Goal: Task Accomplishment & Management: Manage account settings

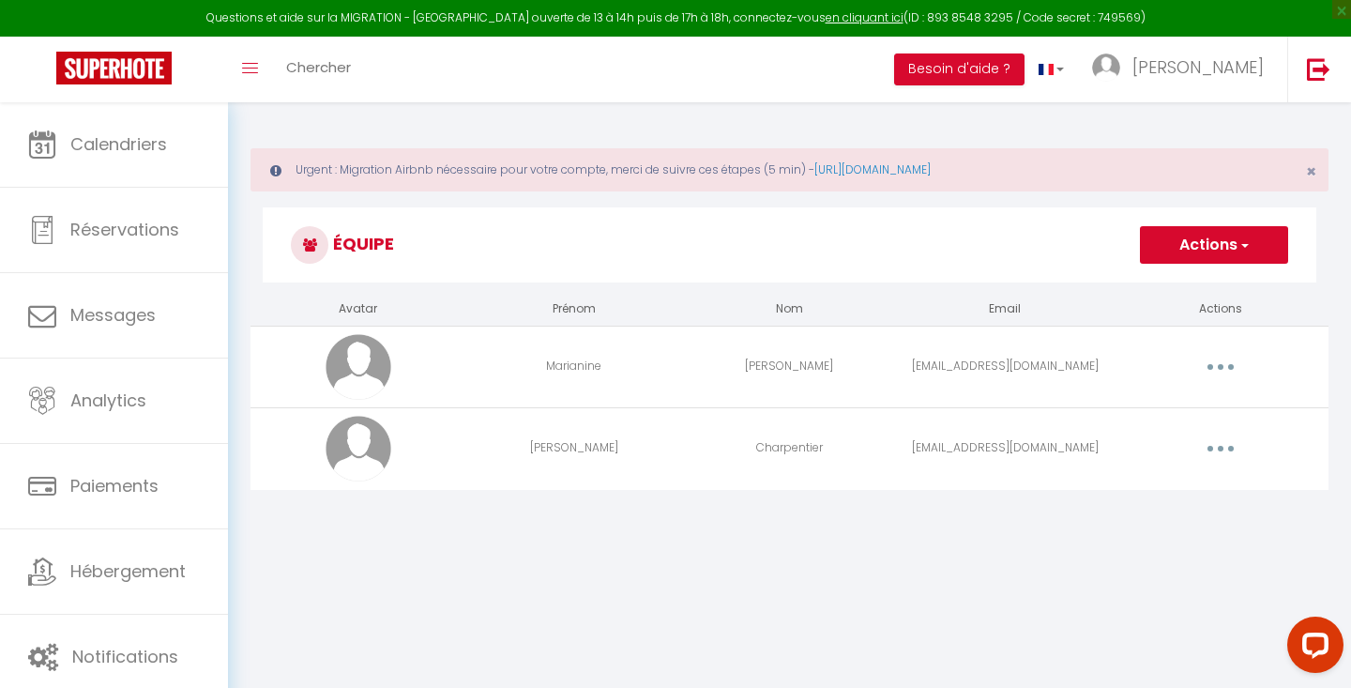
click at [1217, 452] on button "button" at bounding box center [1220, 448] width 53 height 30
click at [1161, 493] on link "Editer" at bounding box center [1171, 492] width 139 height 32
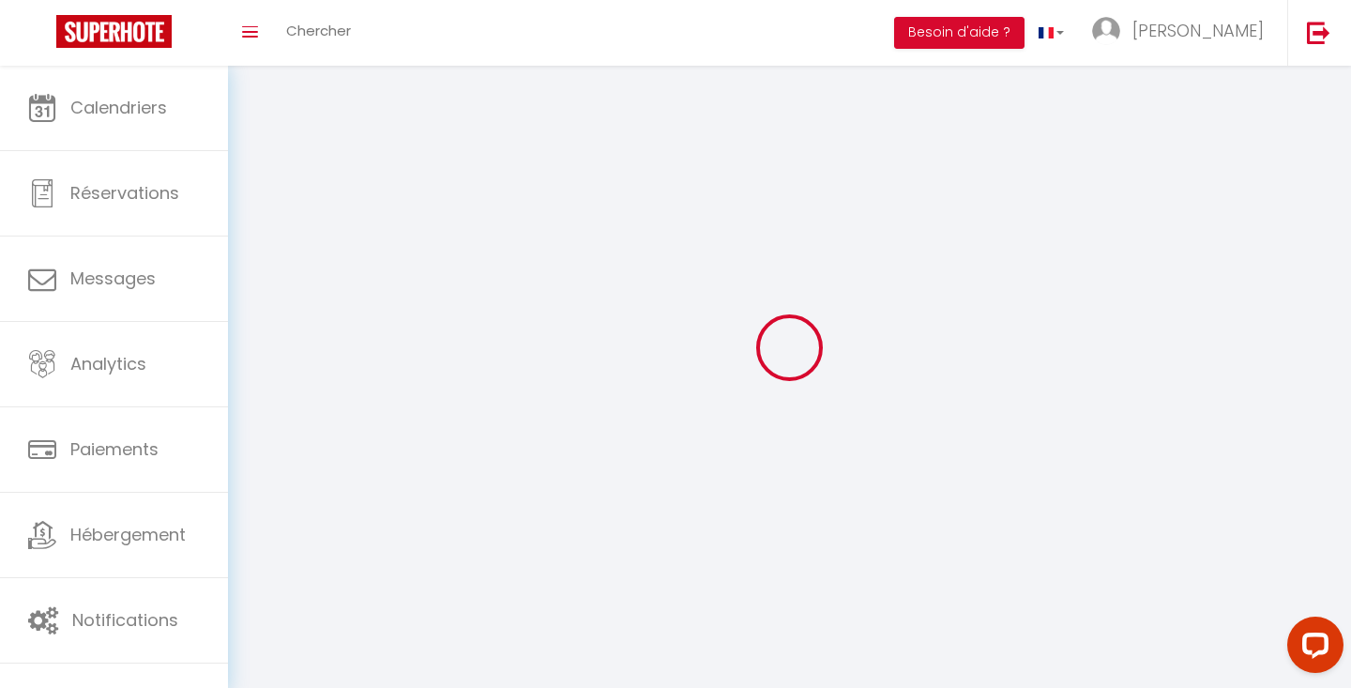
select select
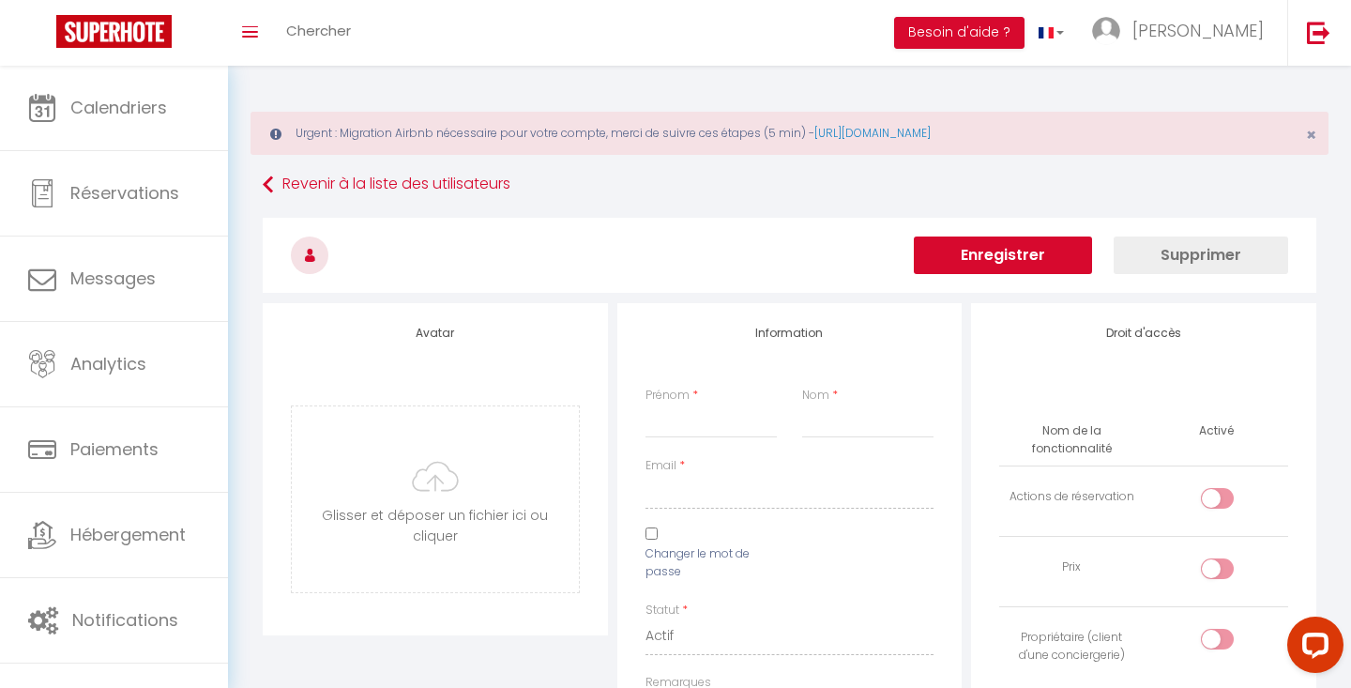
type input "[PERSON_NAME]"
type input "Charpentier"
type input "[EMAIL_ADDRESS][DOMAIN_NAME]"
type textarea "[URL][DOMAIN_NAME]"
checkbox input "false"
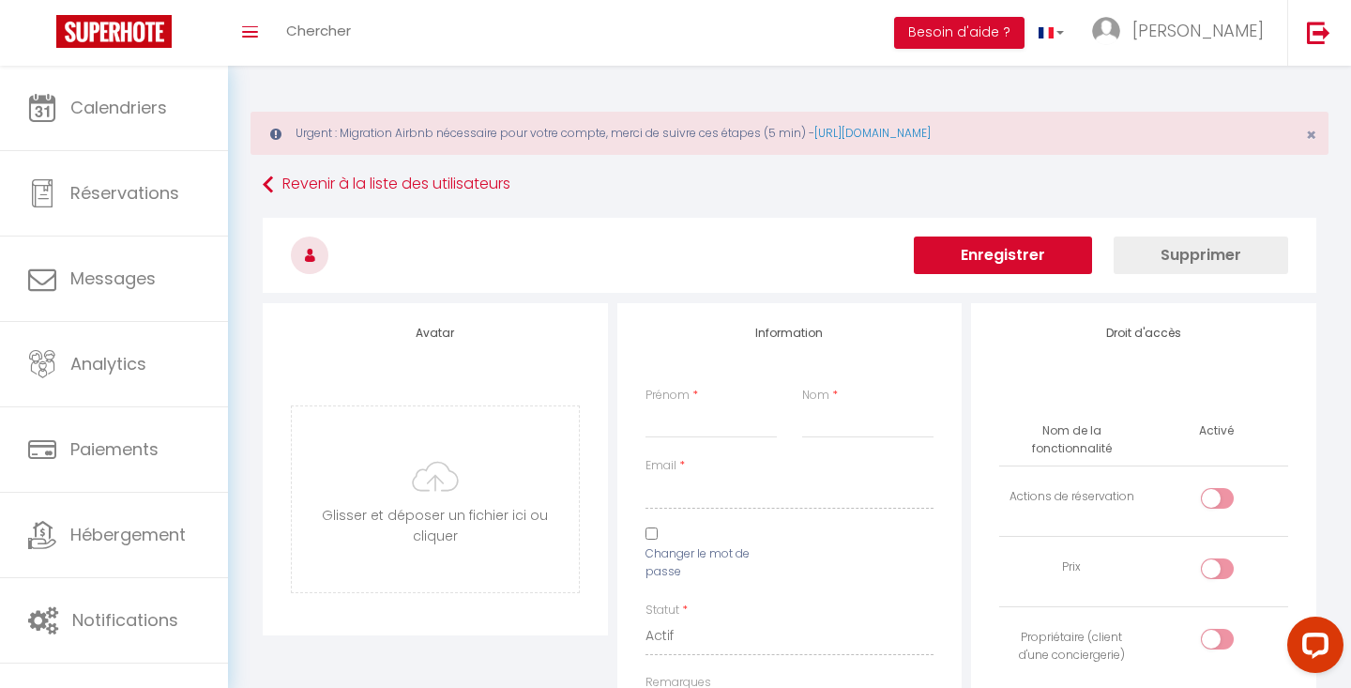
checkbox input "false"
checkbox input "true"
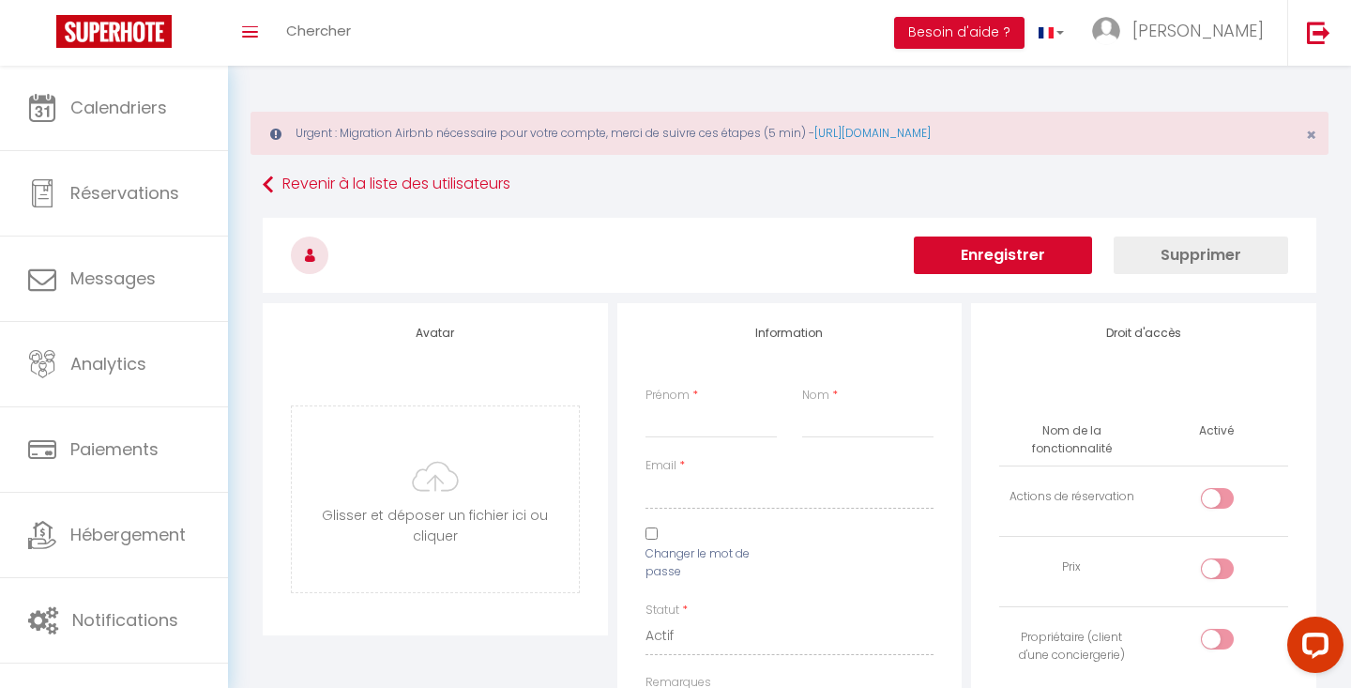
checkbox input "true"
checkbox input "false"
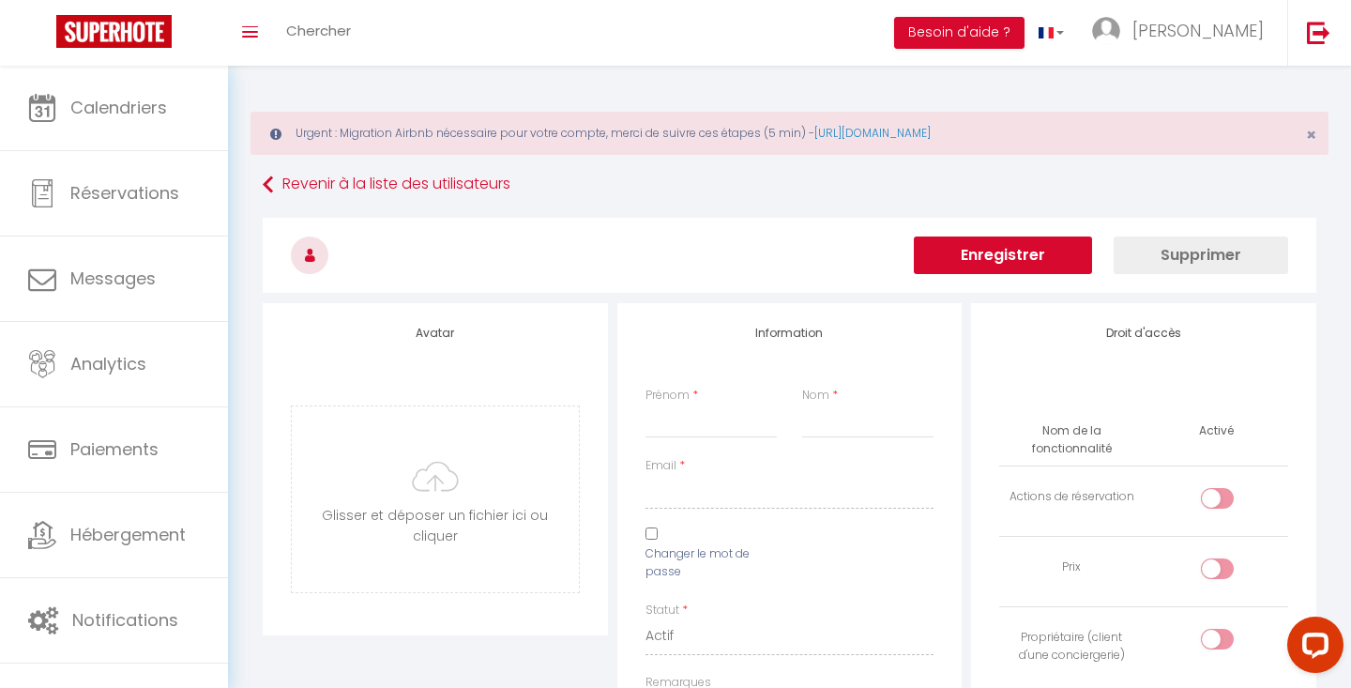
checkbox input "false"
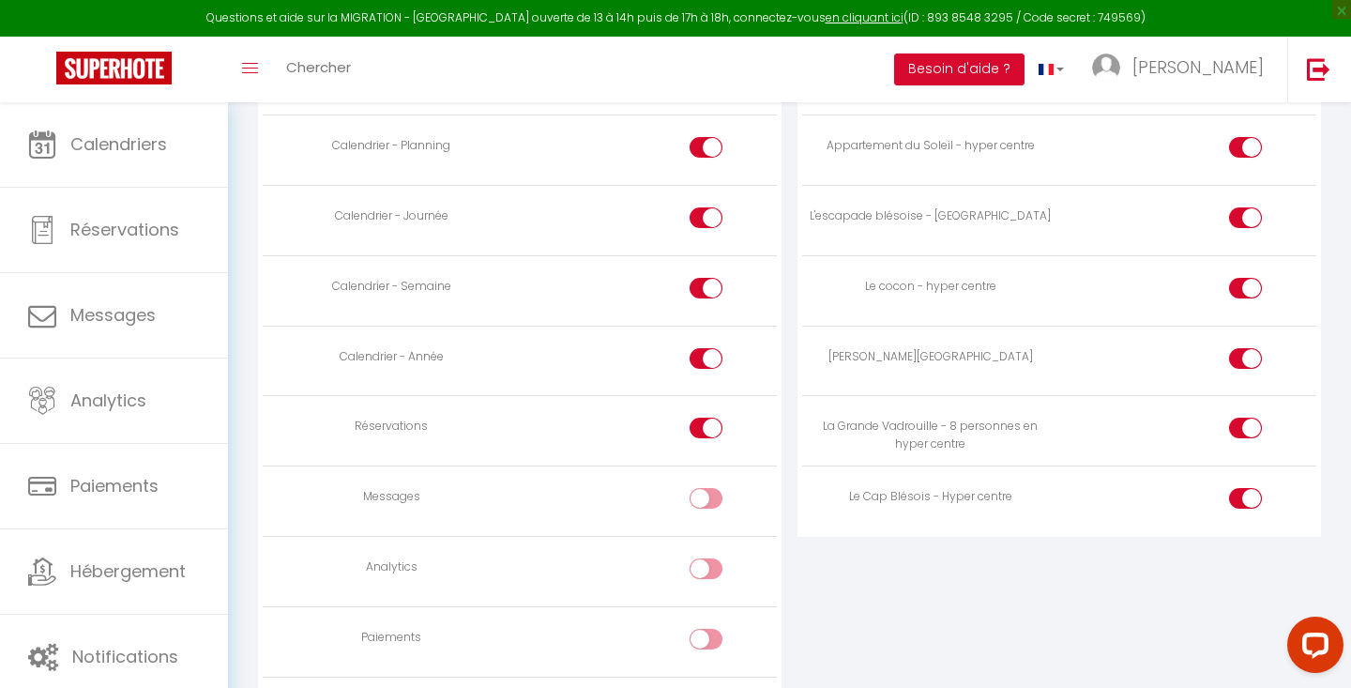
scroll to position [1265, 0]
click at [1252, 500] on input "checkbox" at bounding box center [1261, 503] width 33 height 28
checkbox input "true"
click at [1247, 439] on input "checkbox" at bounding box center [1261, 432] width 33 height 28
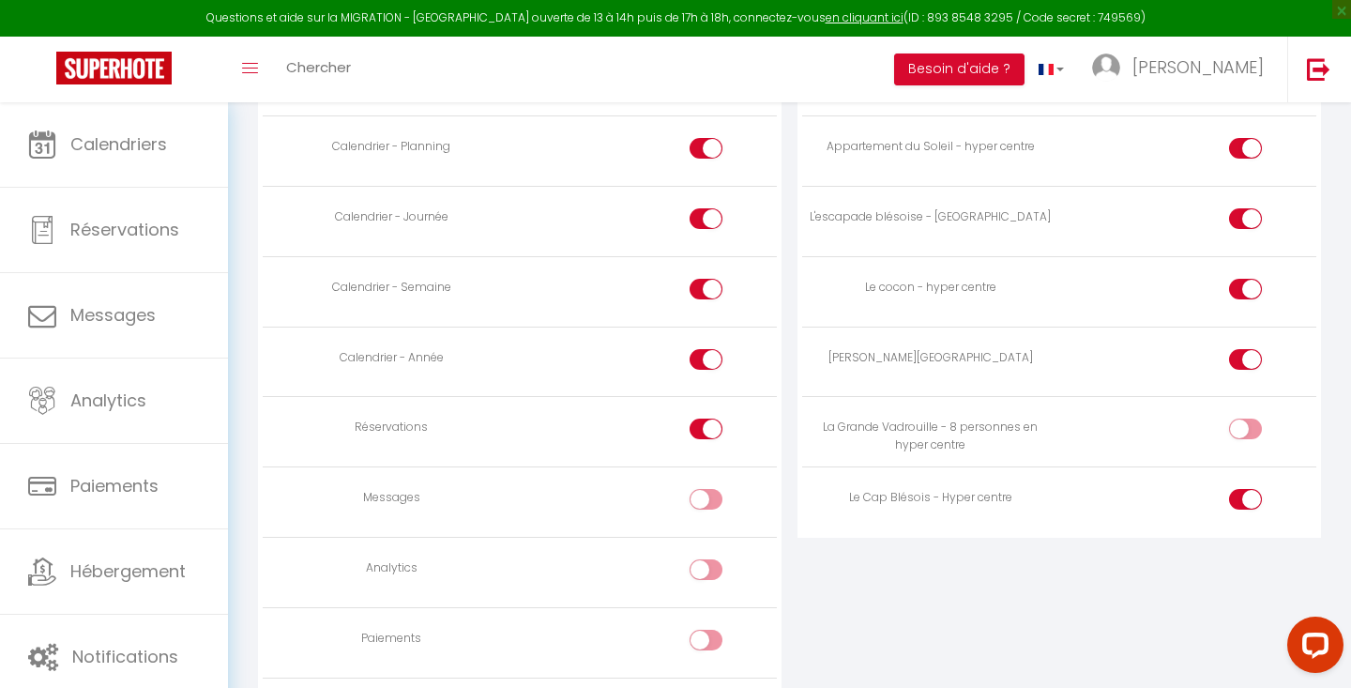
click at [1247, 439] on input "checkbox" at bounding box center [1261, 432] width 33 height 28
checkbox input "true"
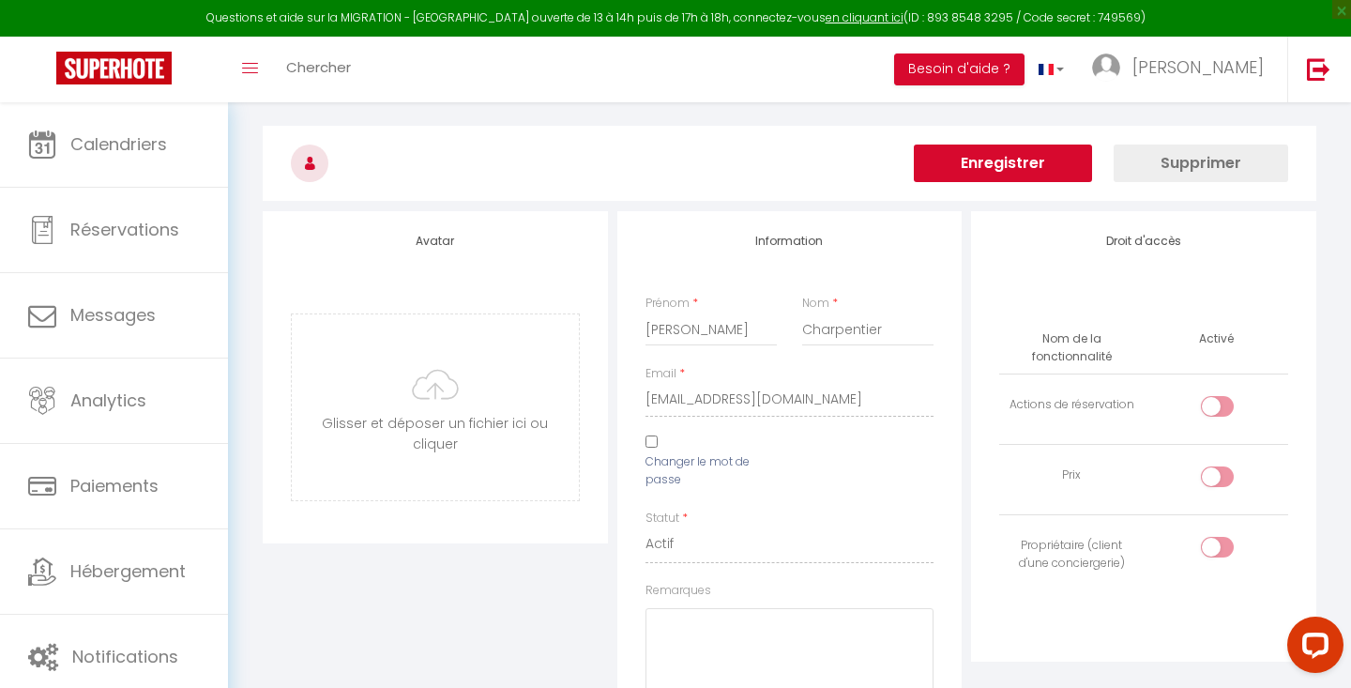
scroll to position [134, 0]
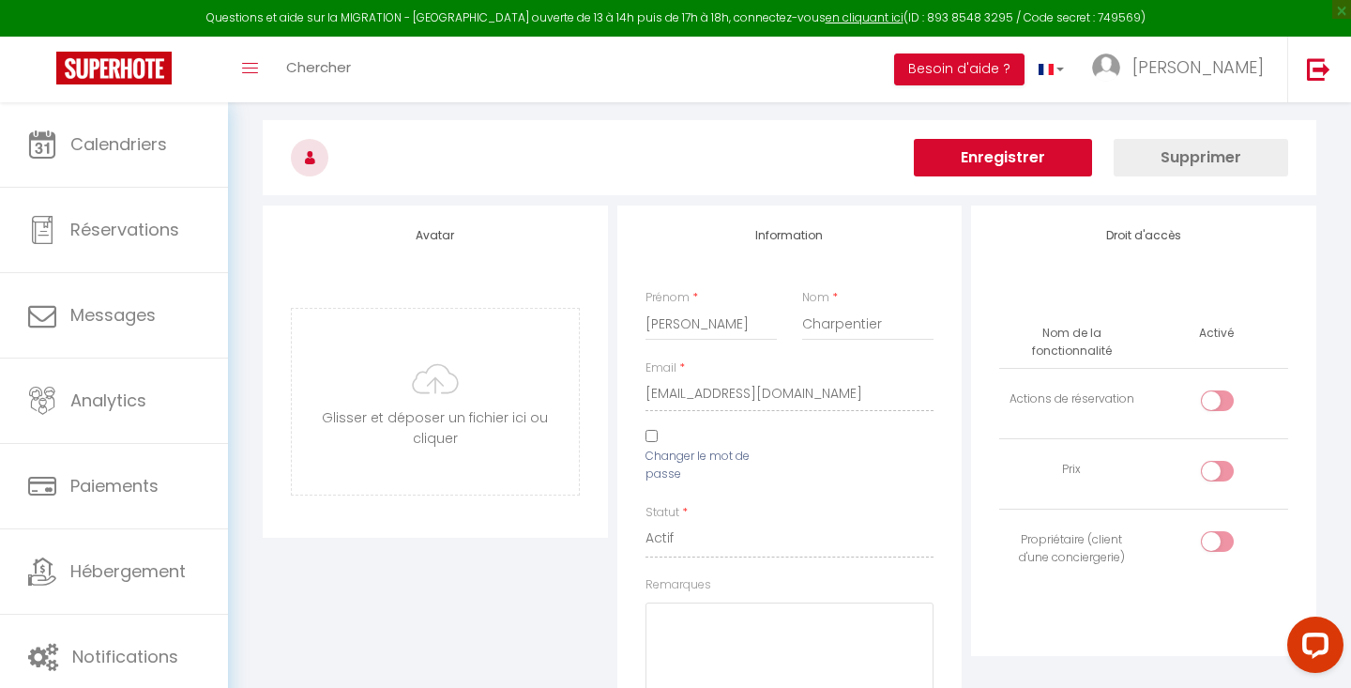
click at [1218, 405] on input "checkbox" at bounding box center [1233, 404] width 33 height 28
click at [1218, 406] on input "checkbox" at bounding box center [1233, 404] width 33 height 28
checkbox input "false"
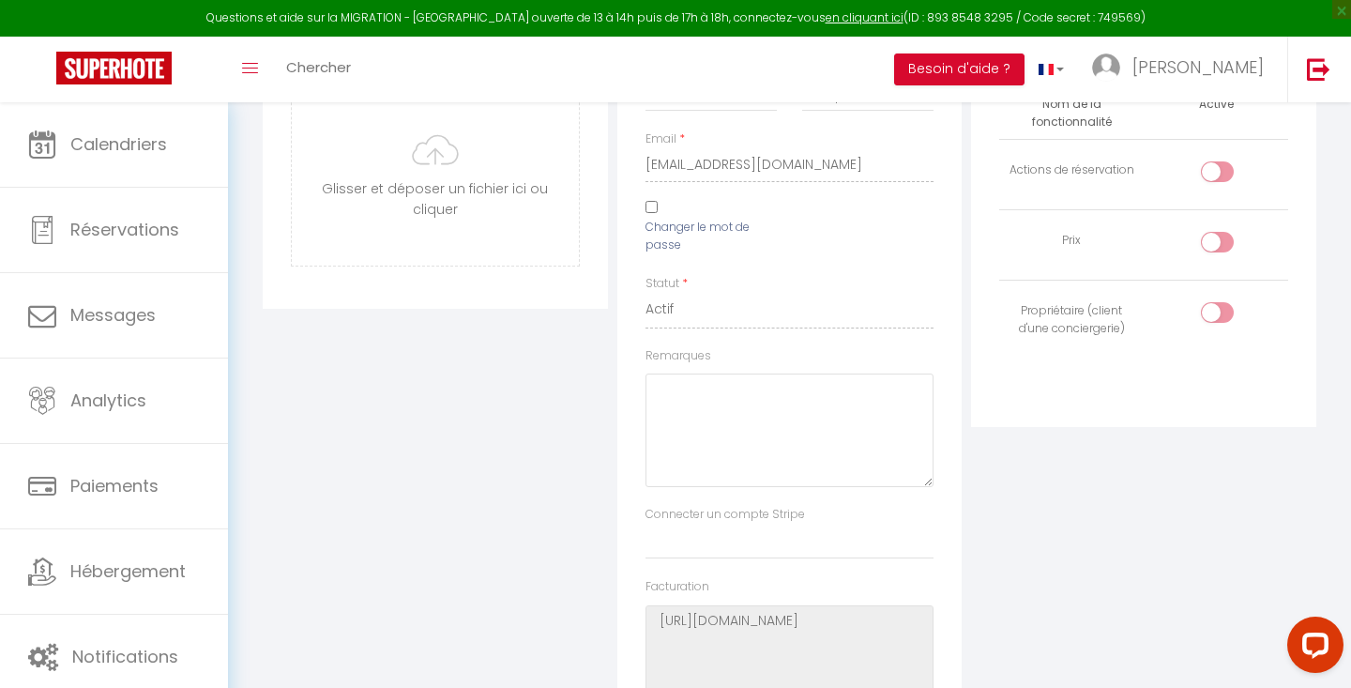
scroll to position [0, 0]
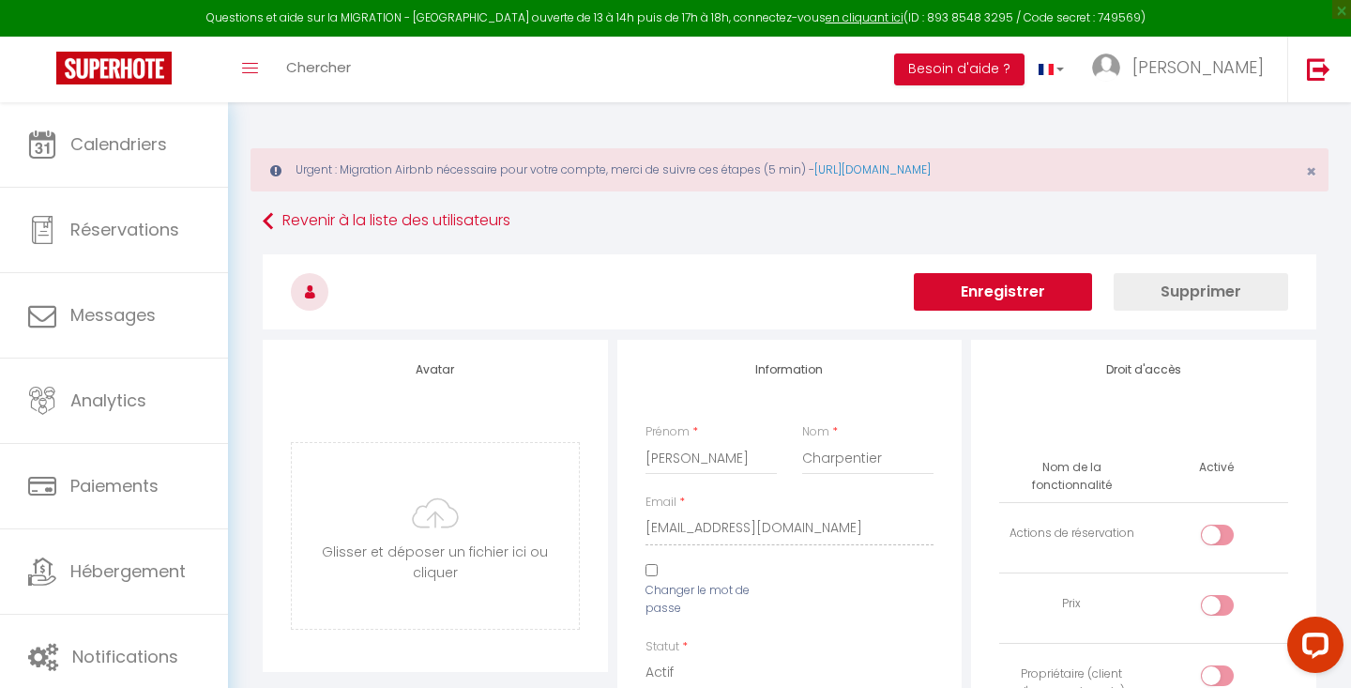
click at [1068, 300] on button "Enregistrer" at bounding box center [1003, 292] width 178 height 38
